Goal: Task Accomplishment & Management: Manage account settings

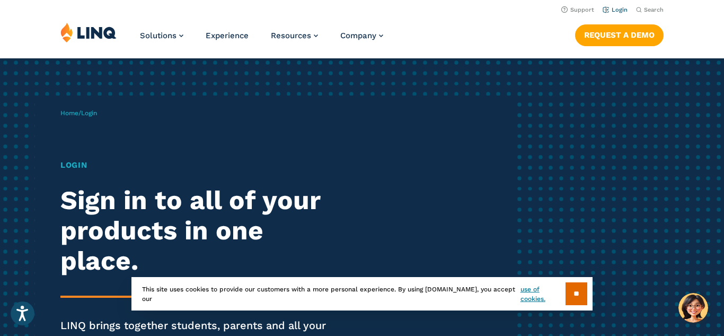
click at [613, 12] on link "Login" at bounding box center [615, 9] width 25 height 7
click at [616, 11] on link "Login" at bounding box center [615, 9] width 25 height 7
click at [574, 287] on input "**" at bounding box center [577, 293] width 22 height 23
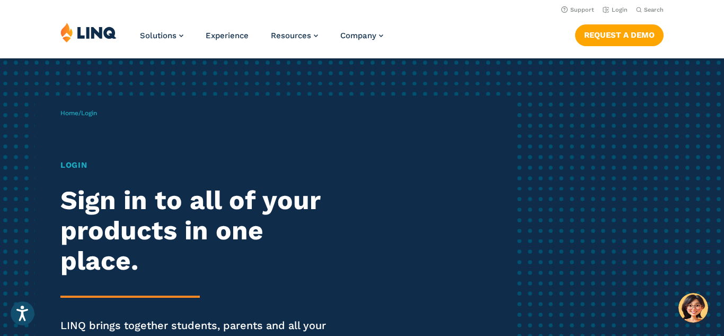
click at [78, 163] on h1 "Login" at bounding box center [199, 165] width 279 height 12
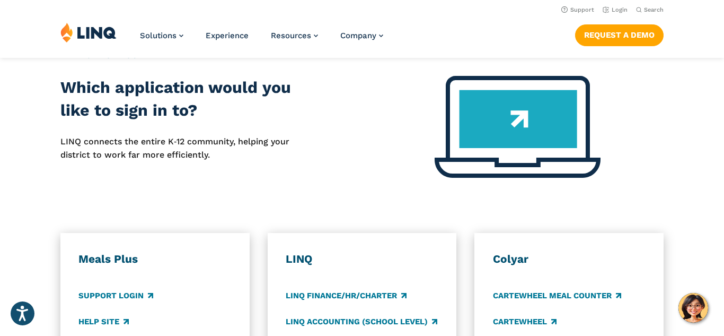
scroll to position [424, 0]
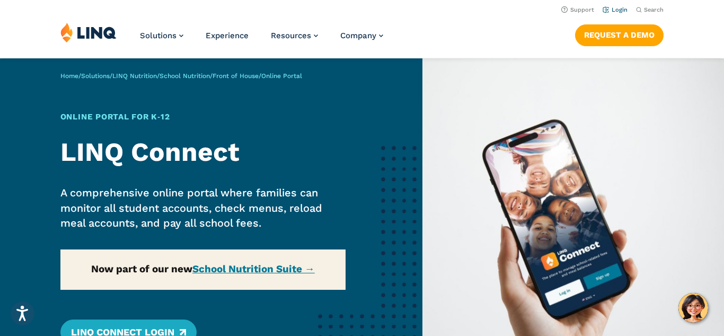
click at [618, 12] on link "Login" at bounding box center [615, 9] width 25 height 7
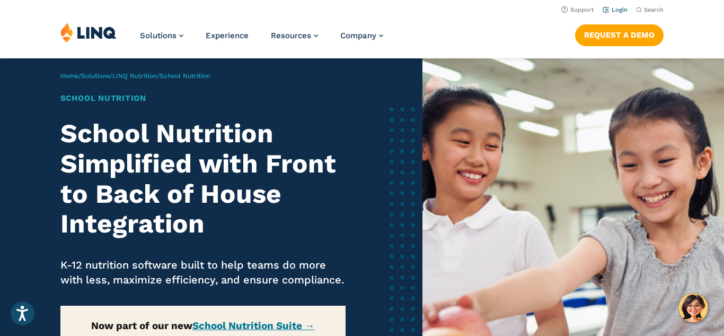
click at [620, 11] on link "Login" at bounding box center [615, 9] width 25 height 7
